Goal: Information Seeking & Learning: Learn about a topic

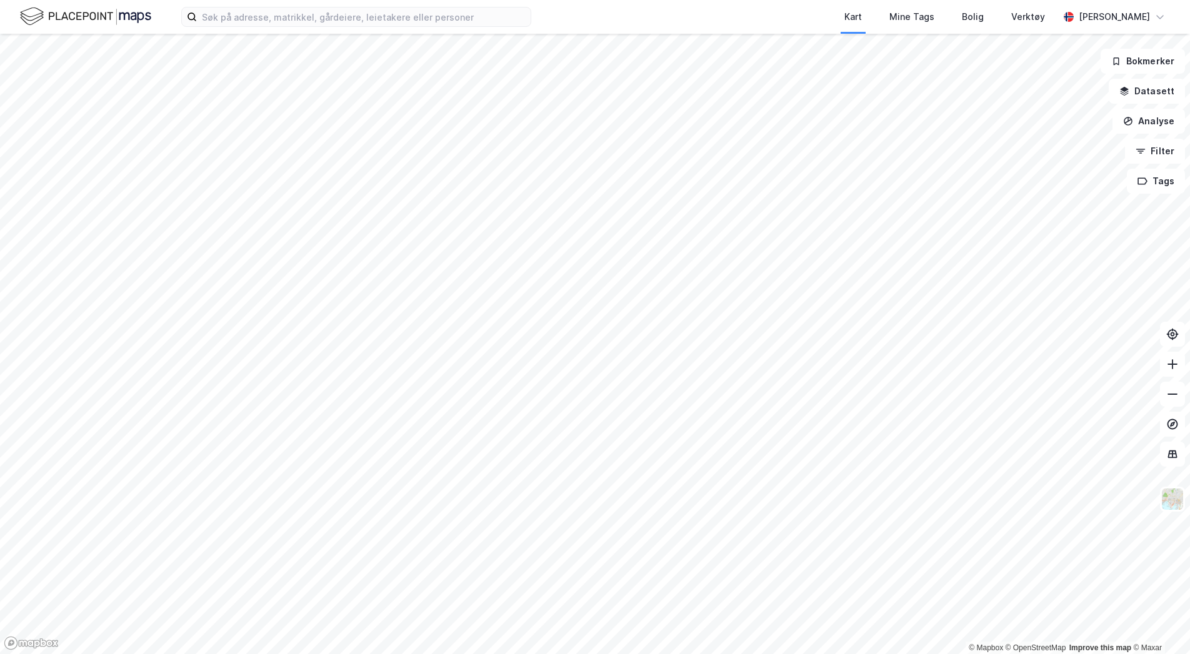
click at [329, 6] on div "Kart Mine Tags Bolig Verktøy [PERSON_NAME]" at bounding box center [595, 17] width 1190 height 34
click at [316, 12] on input at bounding box center [364, 16] width 334 height 19
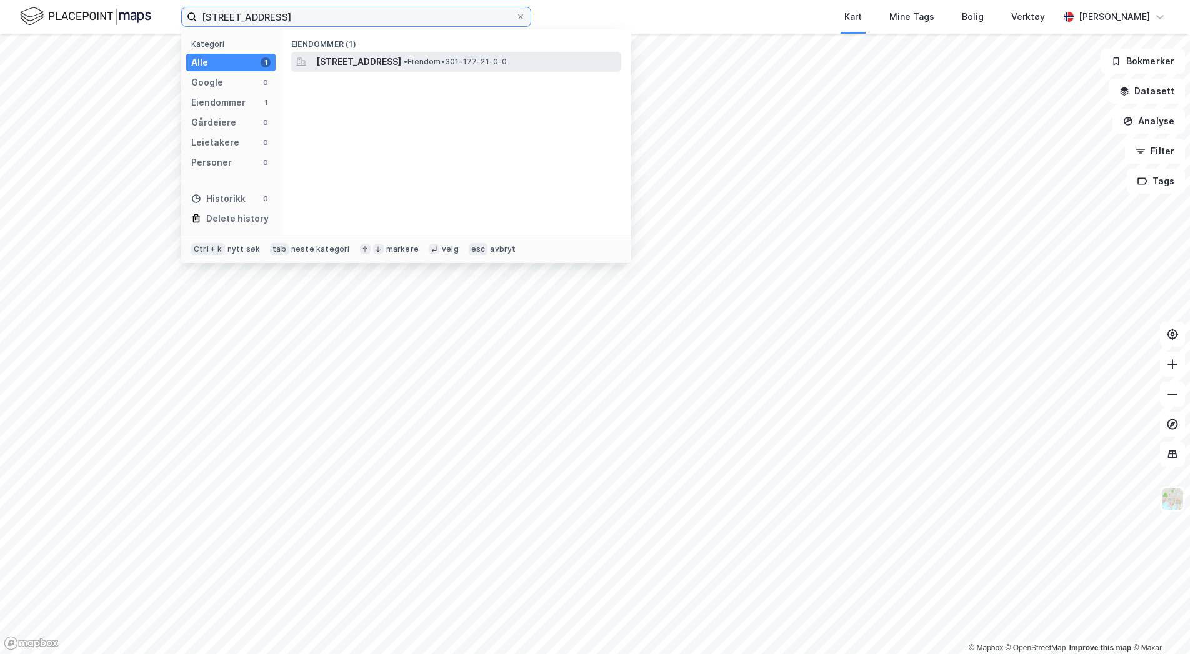
type input "[STREET_ADDRESS]"
